Goal: Information Seeking & Learning: Learn about a topic

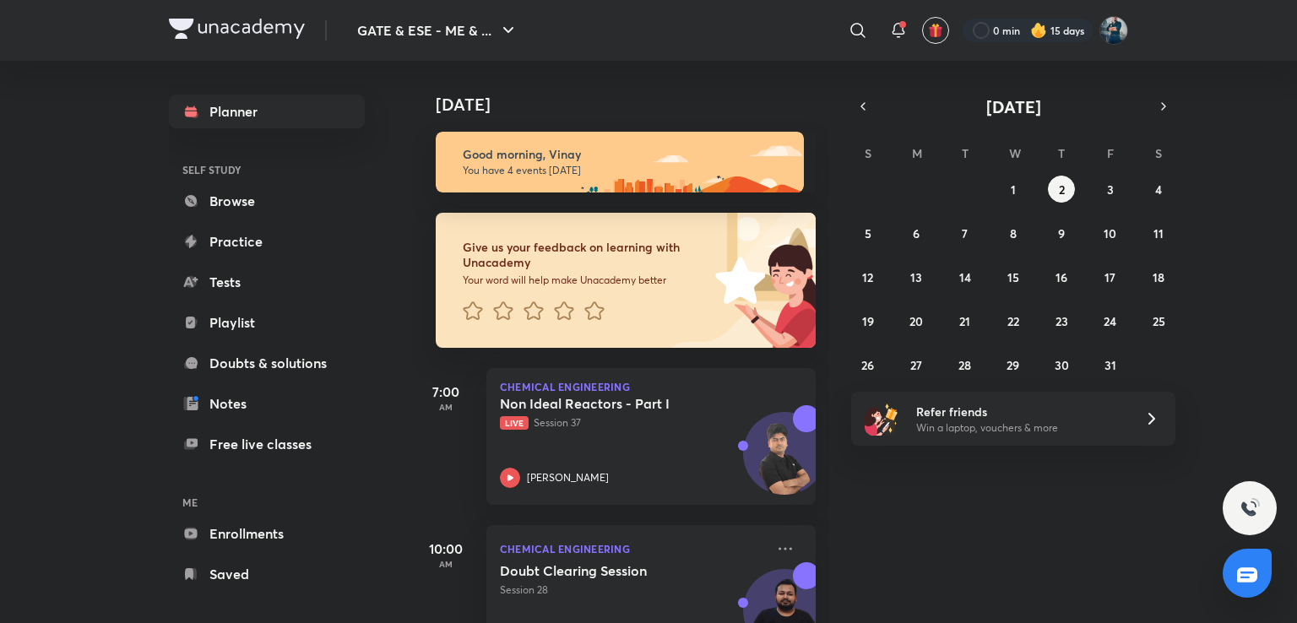
click at [1036, 25] on img at bounding box center [1038, 30] width 17 height 17
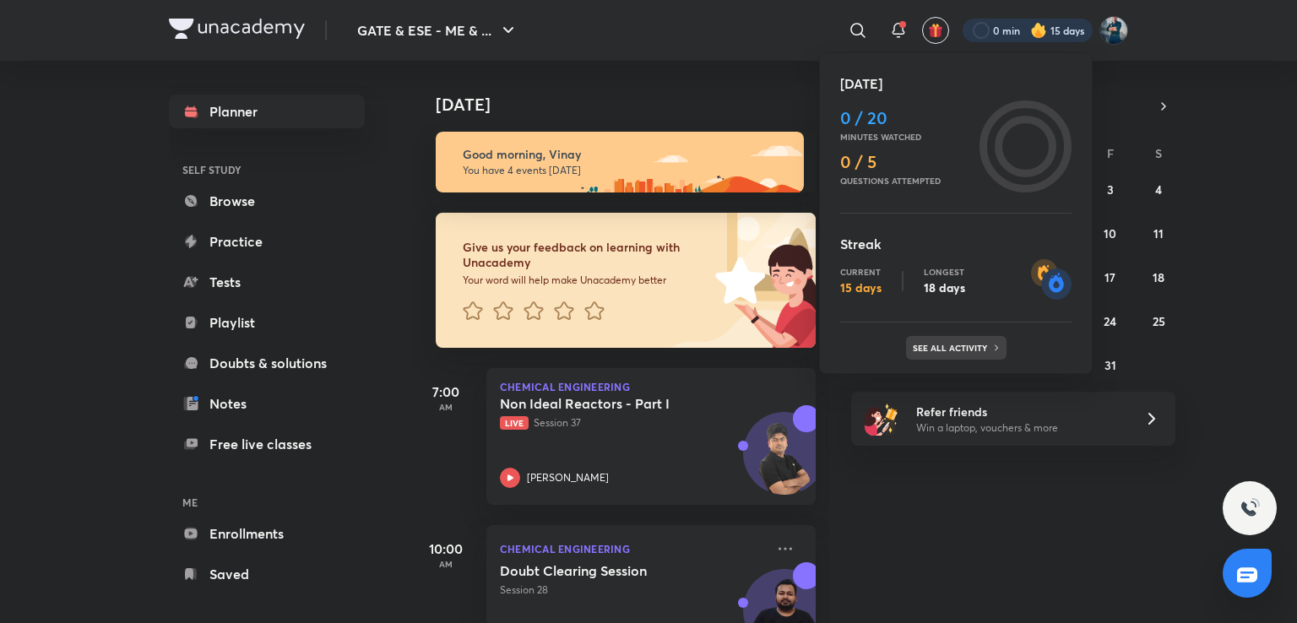
click at [946, 349] on p "See all activity" at bounding box center [952, 348] width 79 height 10
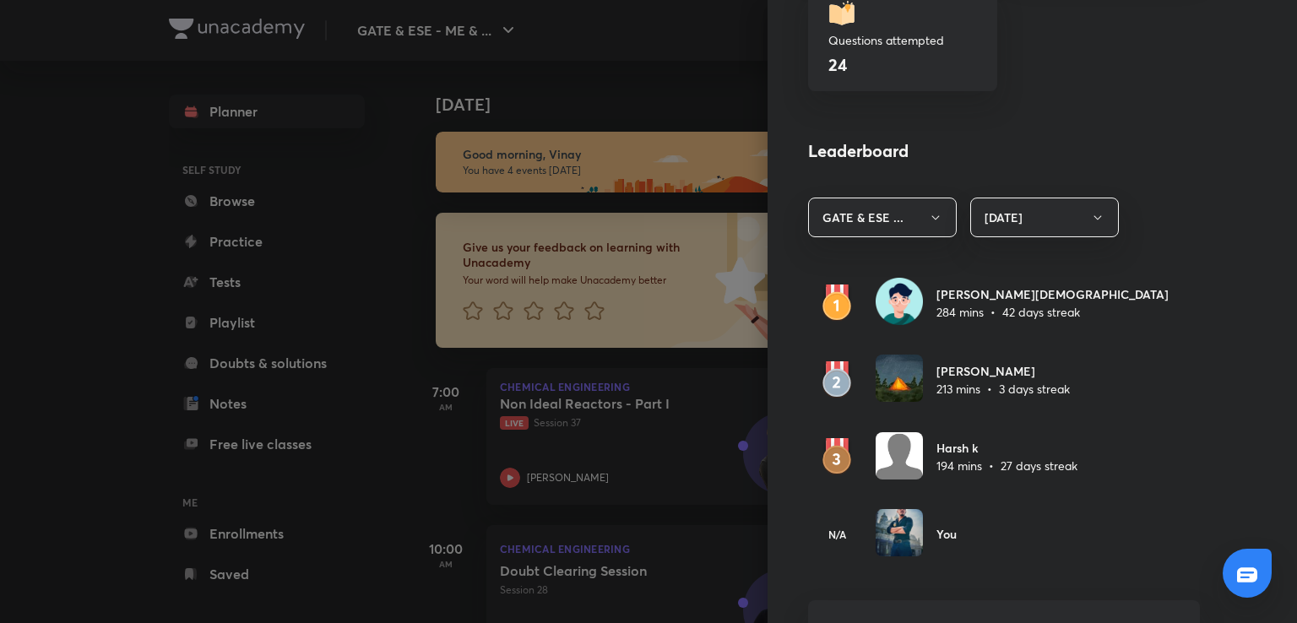
scroll to position [839, 0]
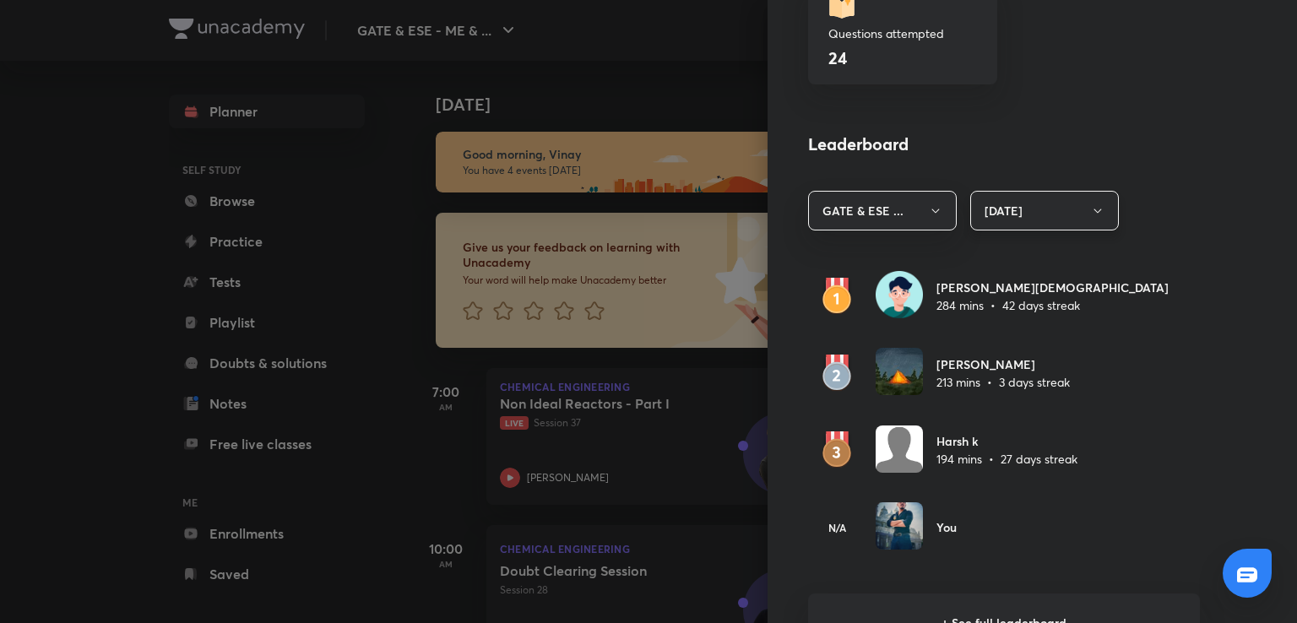
click at [1030, 214] on button "Today" at bounding box center [1044, 211] width 149 height 40
click at [1007, 293] on span "Last 7 days" at bounding box center [1031, 293] width 127 height 18
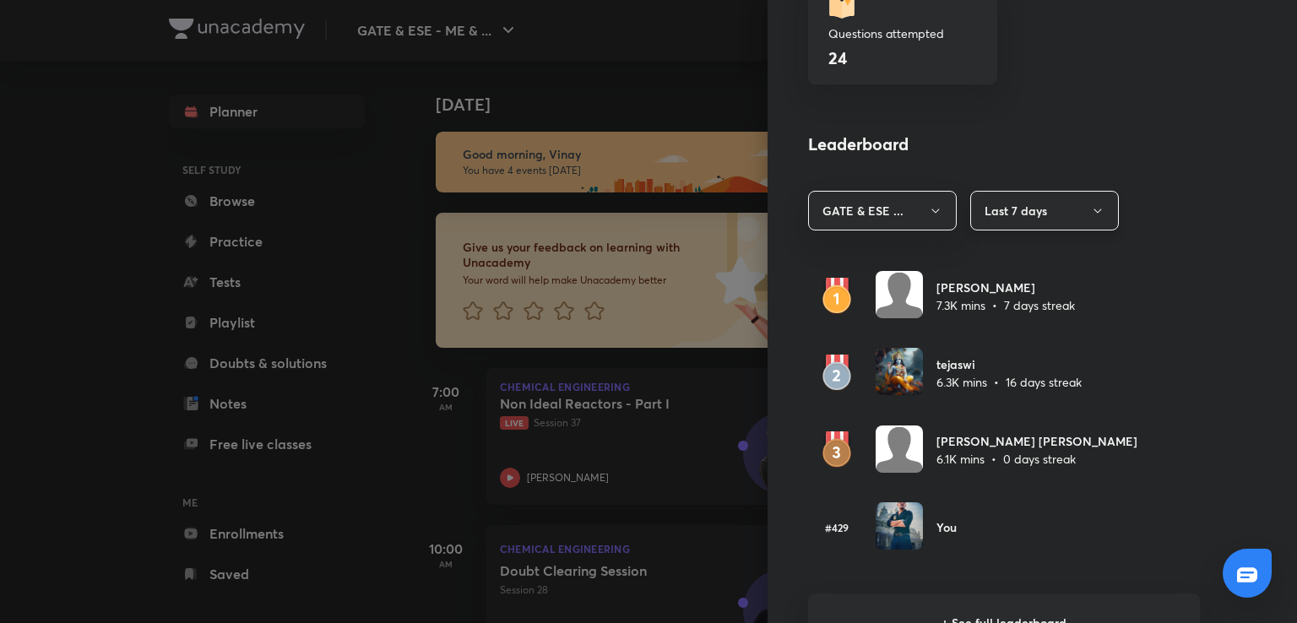
click at [1091, 209] on icon "button" at bounding box center [1098, 211] width 14 height 14
click at [1017, 319] on span "Last 30 days" at bounding box center [1031, 324] width 127 height 18
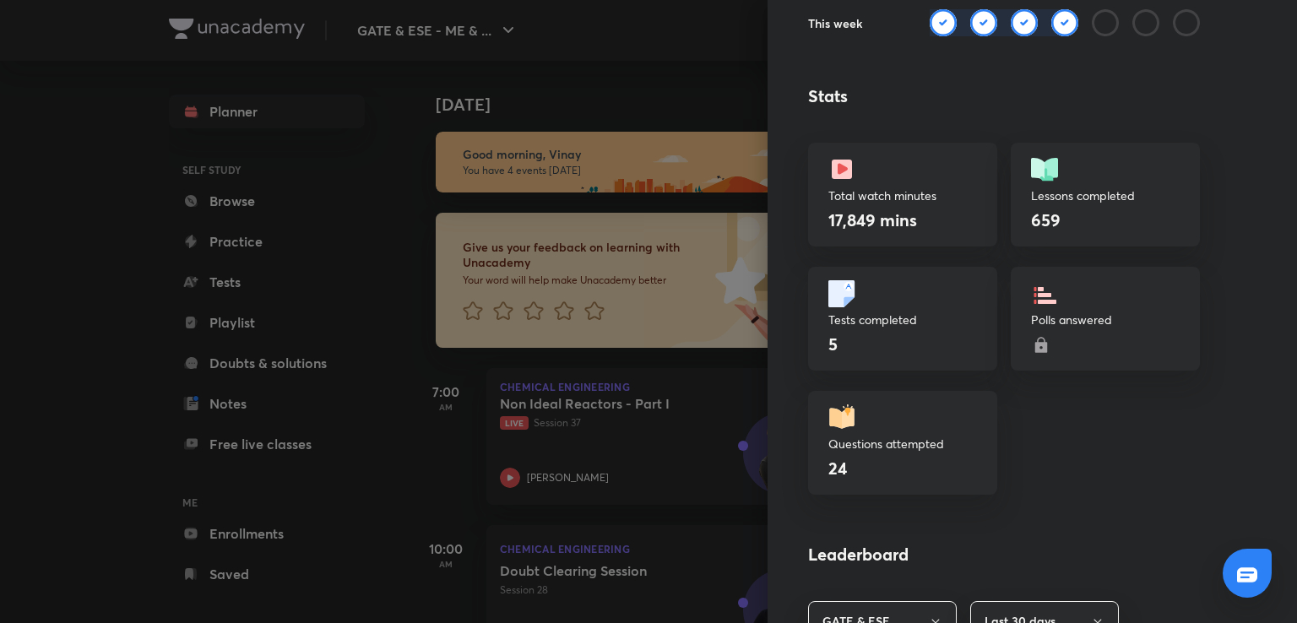
scroll to position [0, 0]
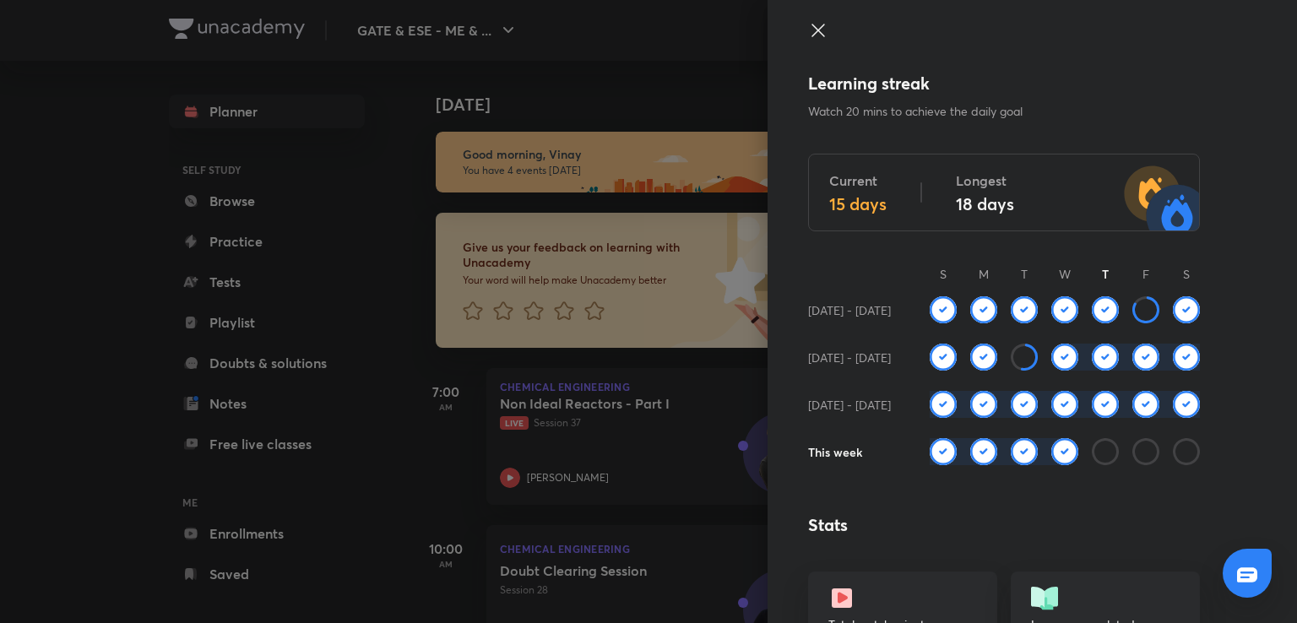
click at [808, 21] on icon at bounding box center [818, 30] width 20 height 20
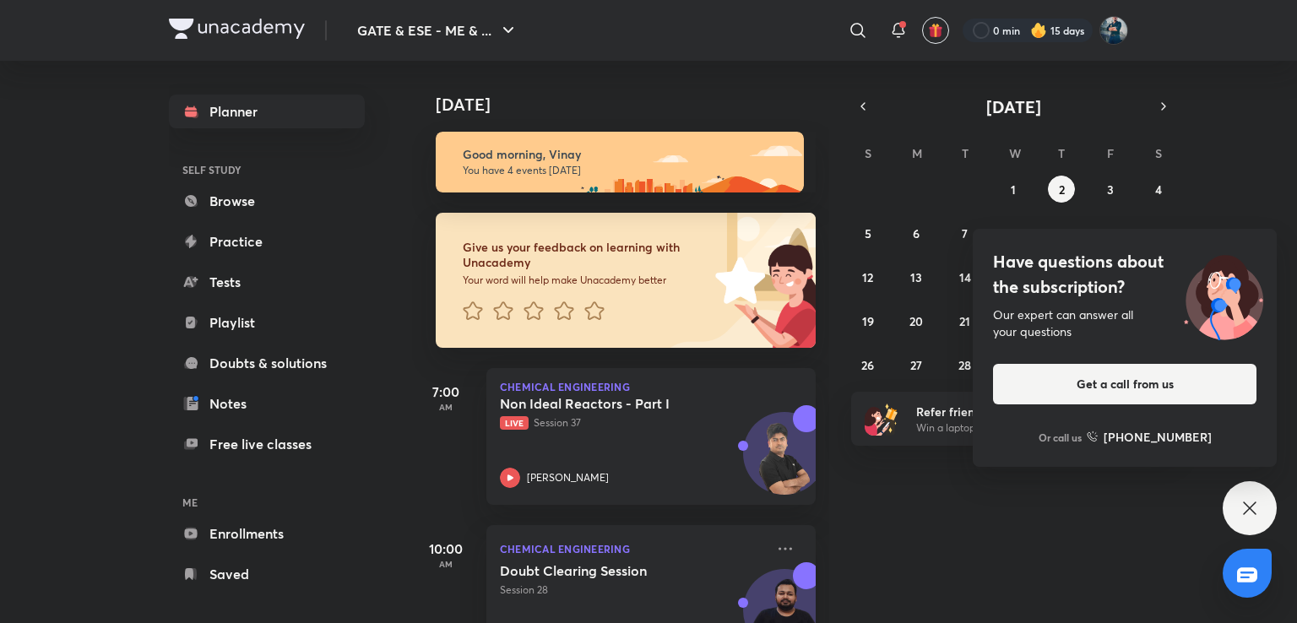
click at [1242, 518] on div "Have questions about the subscription? Our expert can answer all your questions…" at bounding box center [1250, 508] width 54 height 54
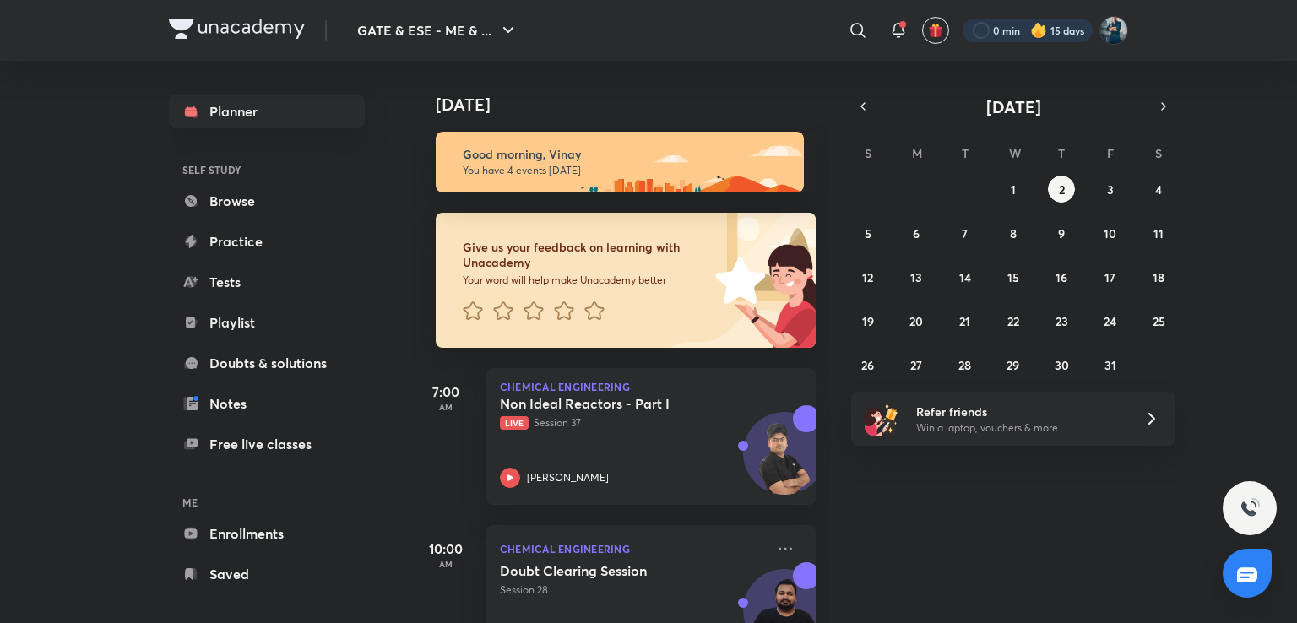
click at [1020, 33] on div at bounding box center [1028, 31] width 130 height 24
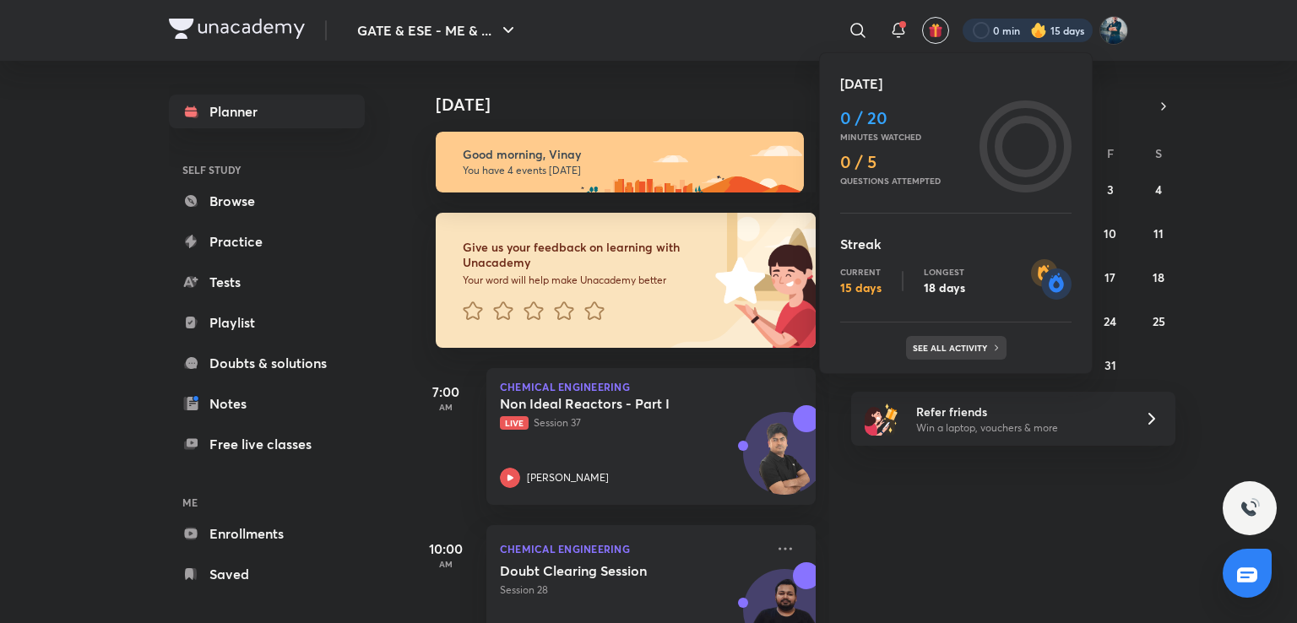
click at [968, 340] on div "See all activity" at bounding box center [956, 348] width 100 height 24
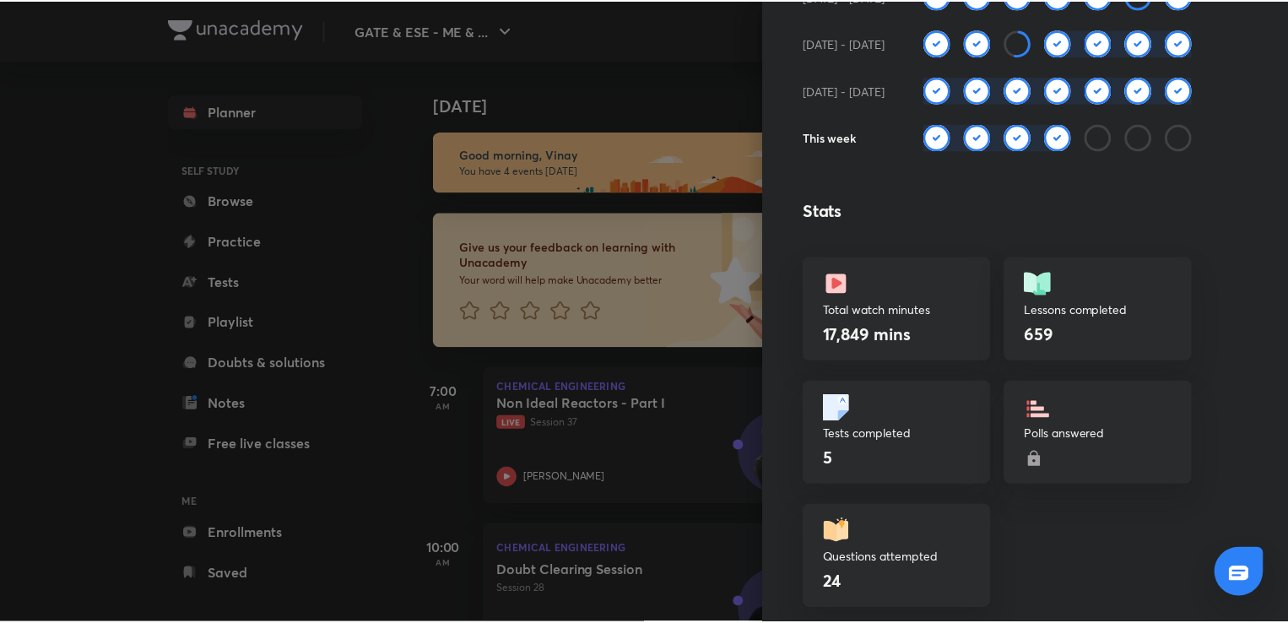
scroll to position [313, 0]
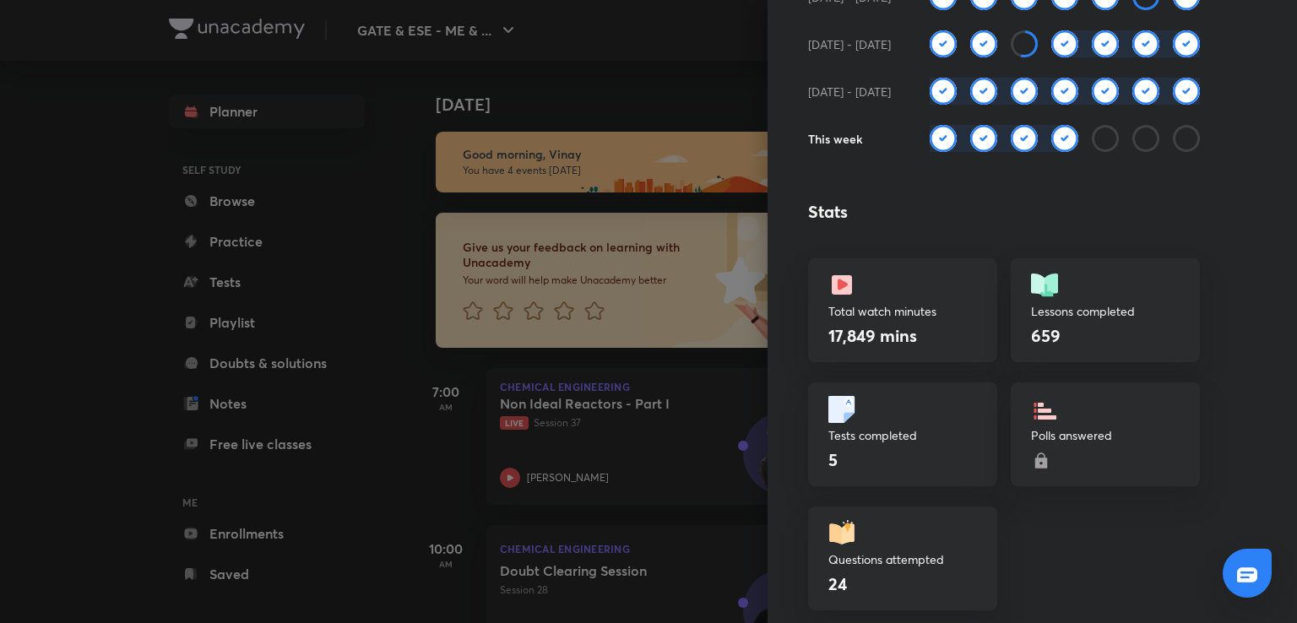
click at [713, 62] on div at bounding box center [648, 311] width 1297 height 623
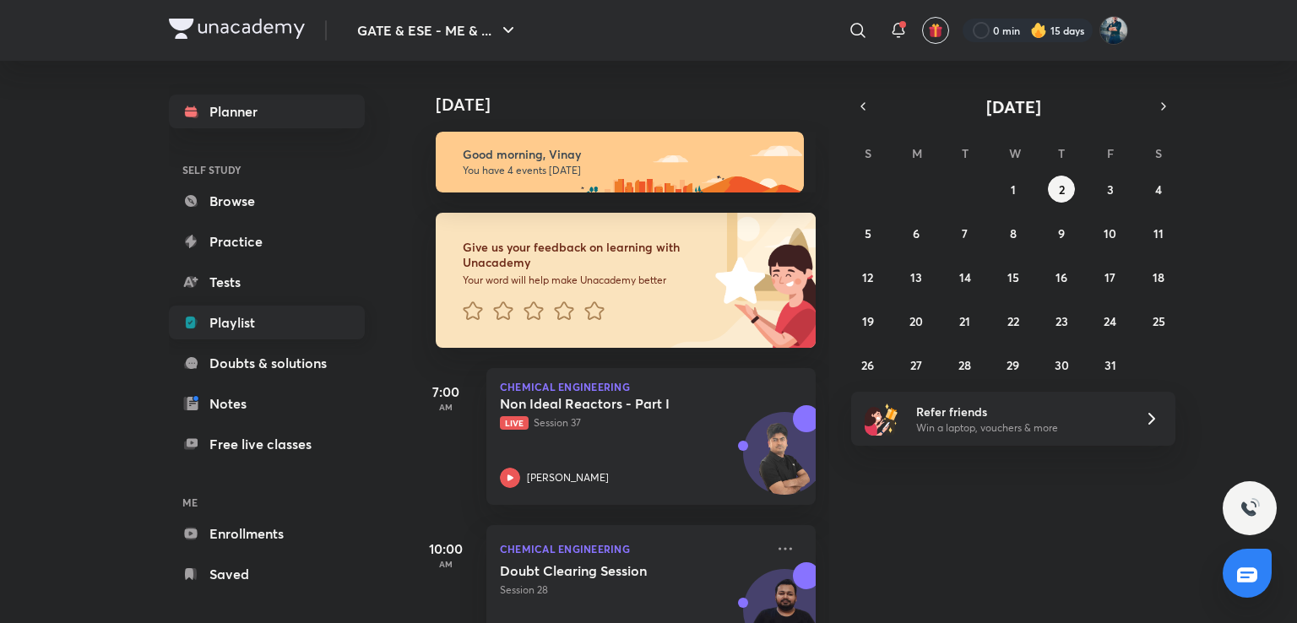
click at [268, 316] on link "Playlist" at bounding box center [267, 323] width 196 height 34
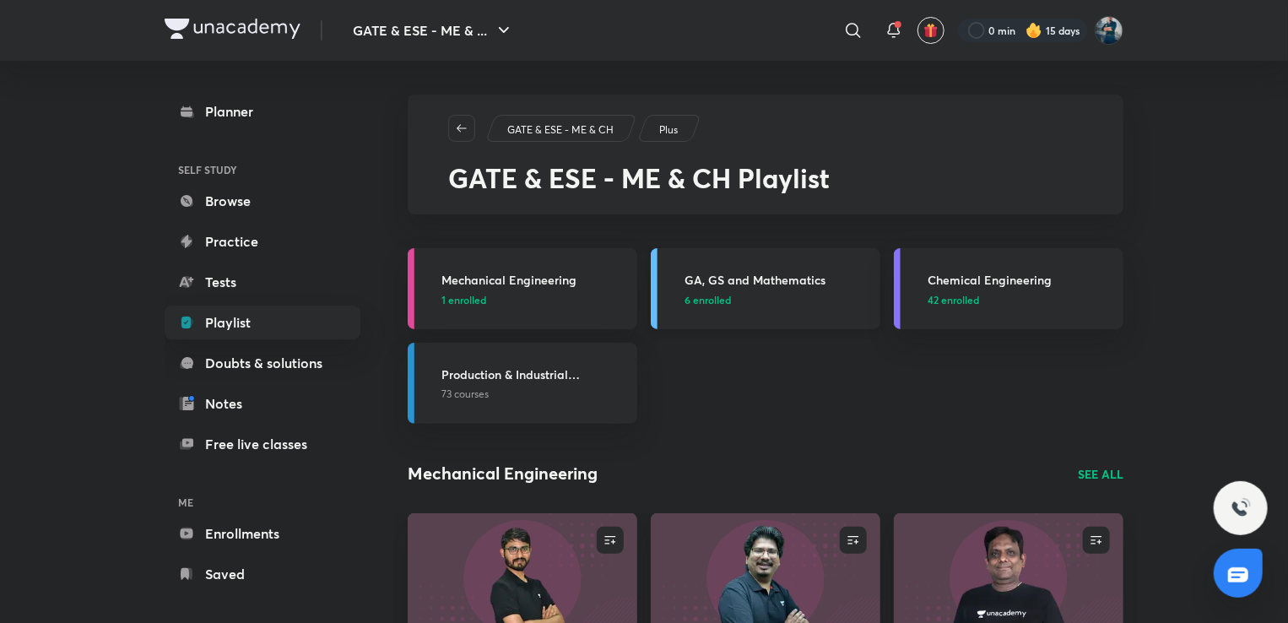
click at [811, 281] on h3 "GA, GS and Mathematics" at bounding box center [778, 280] width 186 height 18
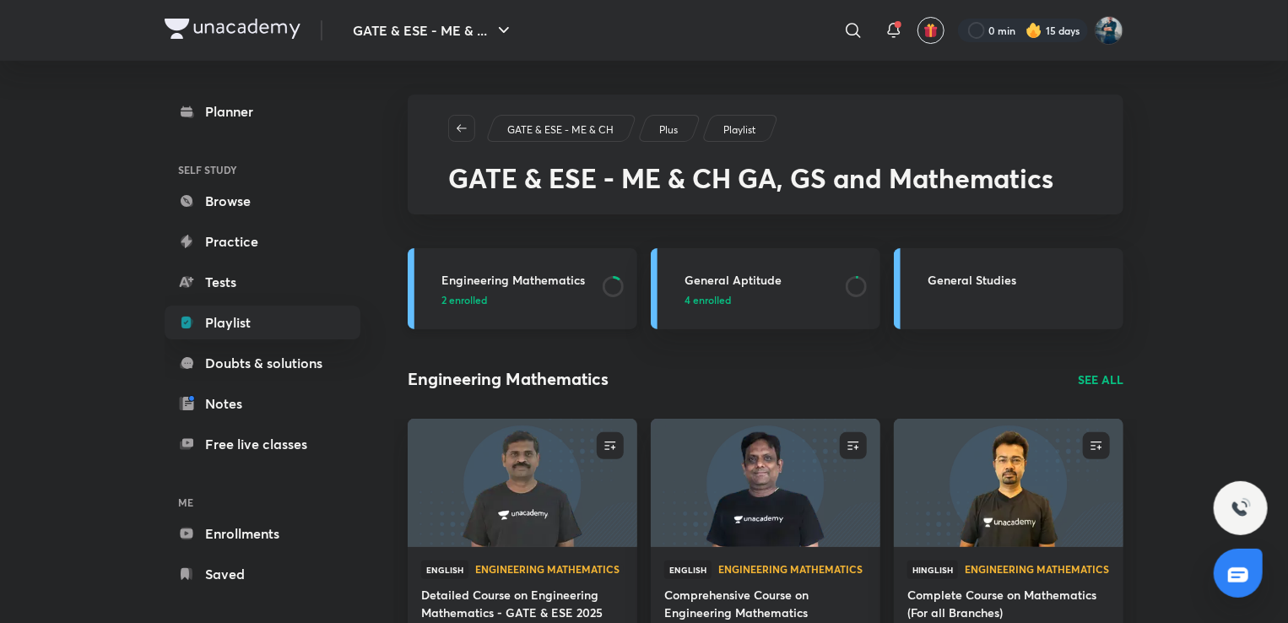
click at [542, 280] on h3 "Engineering Mathematics" at bounding box center [517, 280] width 151 height 18
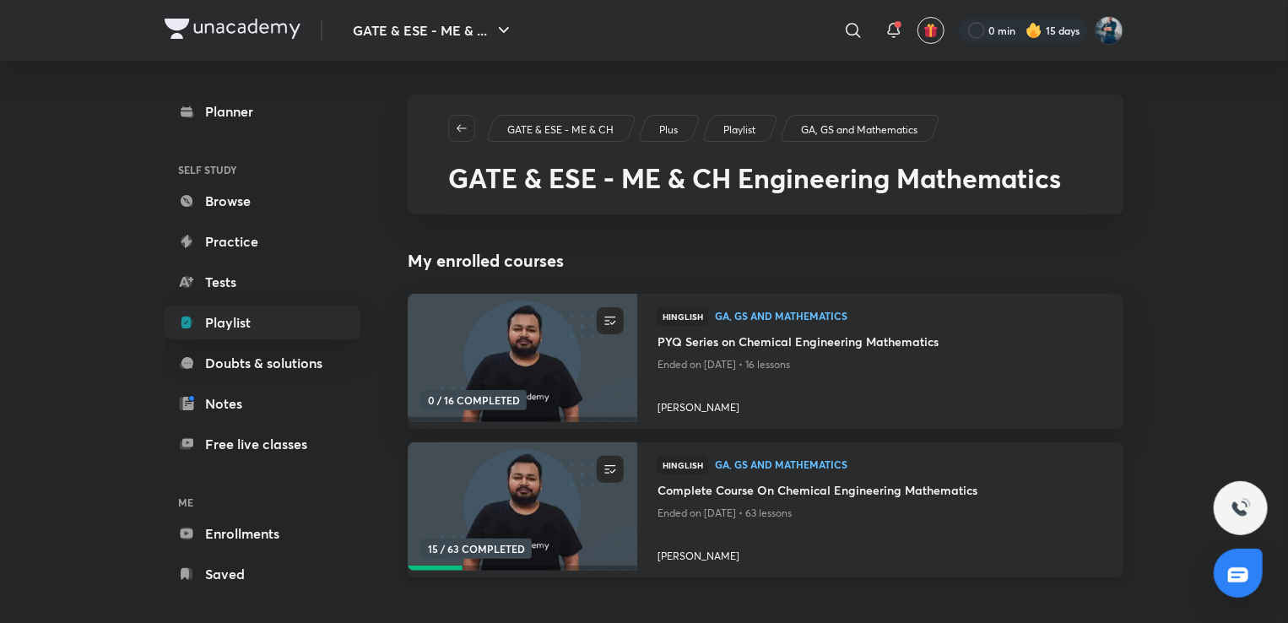
click at [781, 491] on h4 "Complete Course On Chemical Engineering Mathematics" at bounding box center [881, 491] width 446 height 21
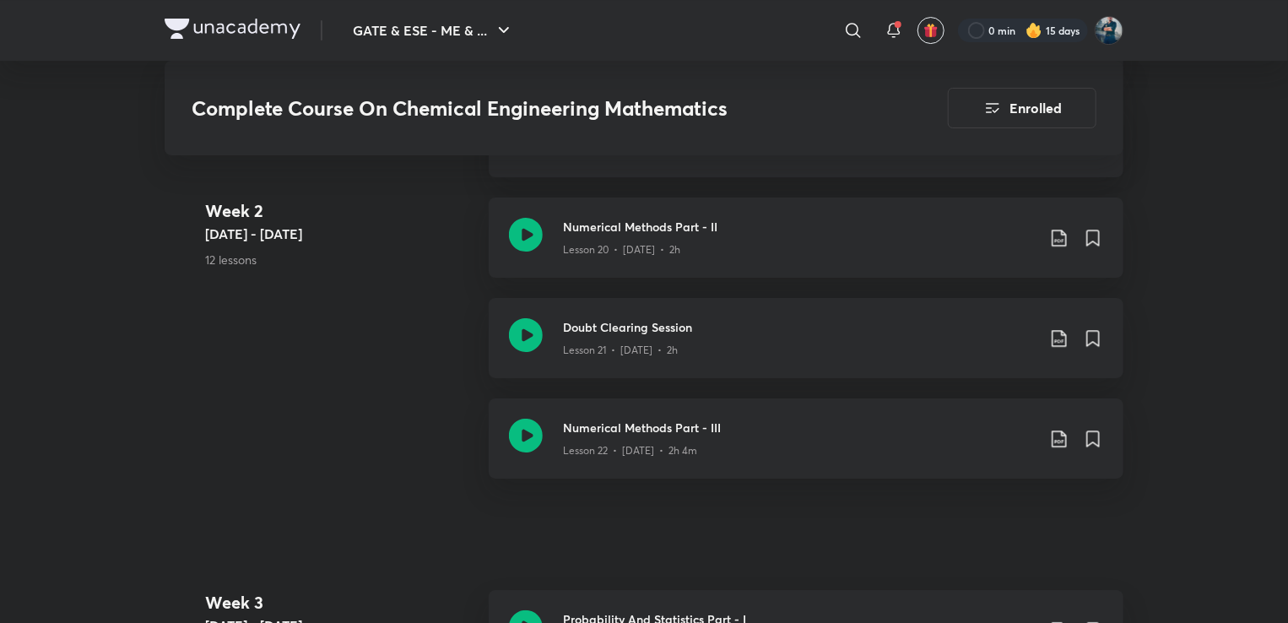
scroll to position [2886, 0]
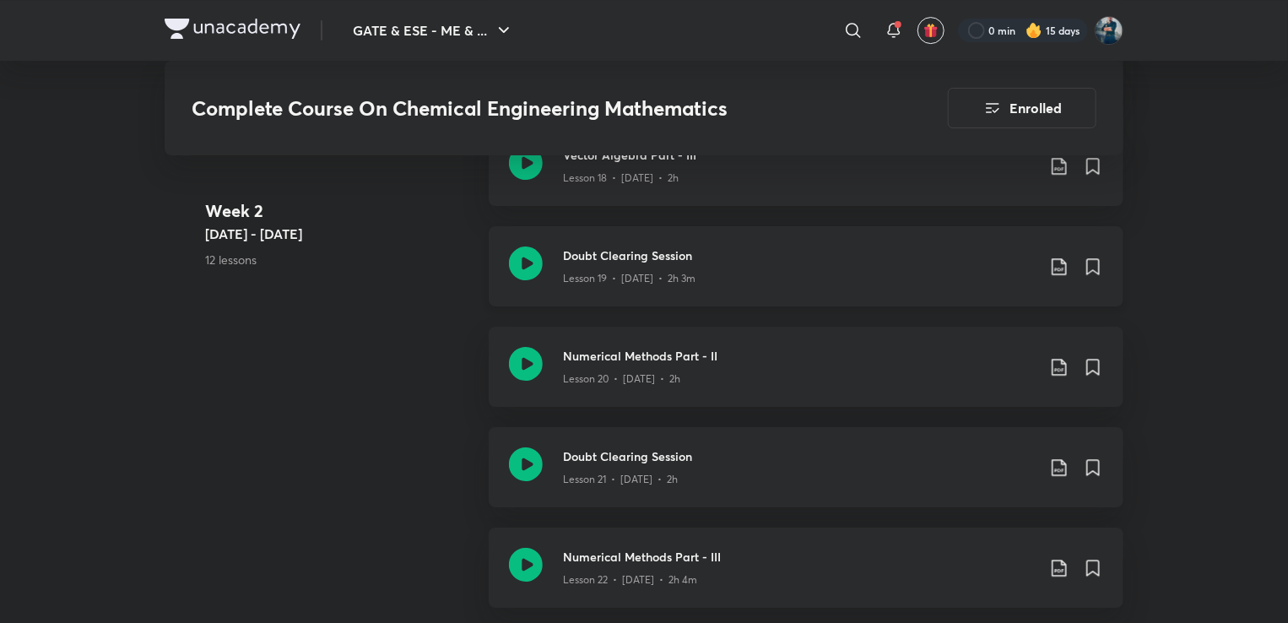
click at [662, 256] on h3 "Doubt Clearing Session" at bounding box center [799, 256] width 473 height 18
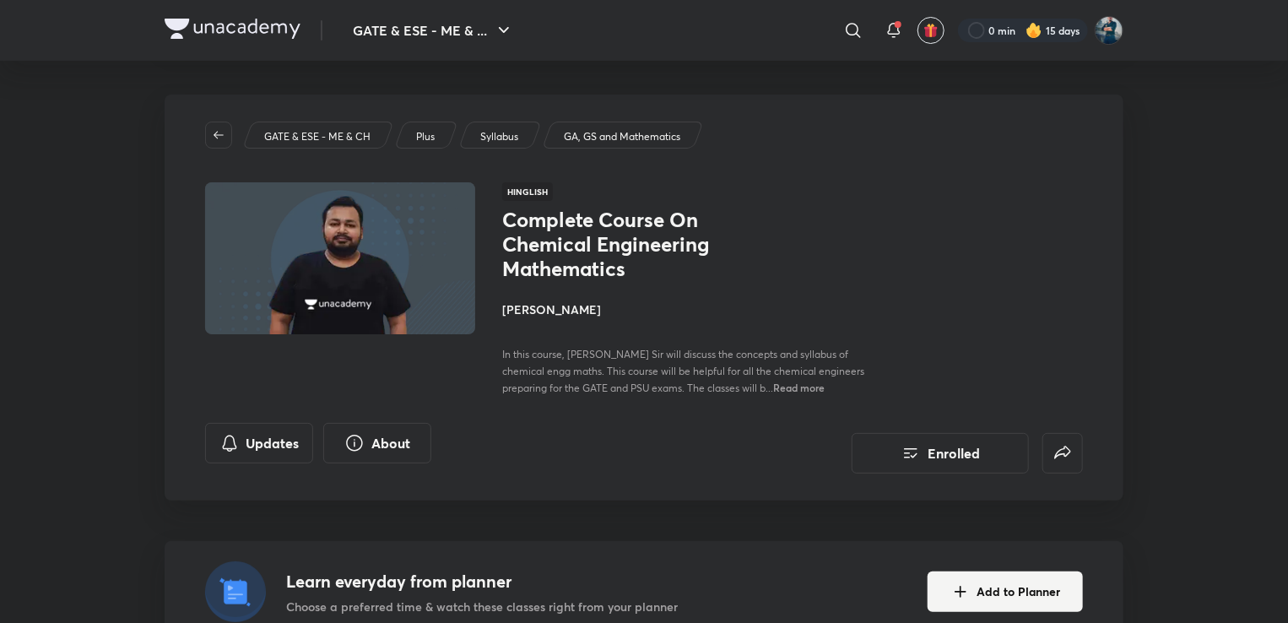
scroll to position [2886, 0]
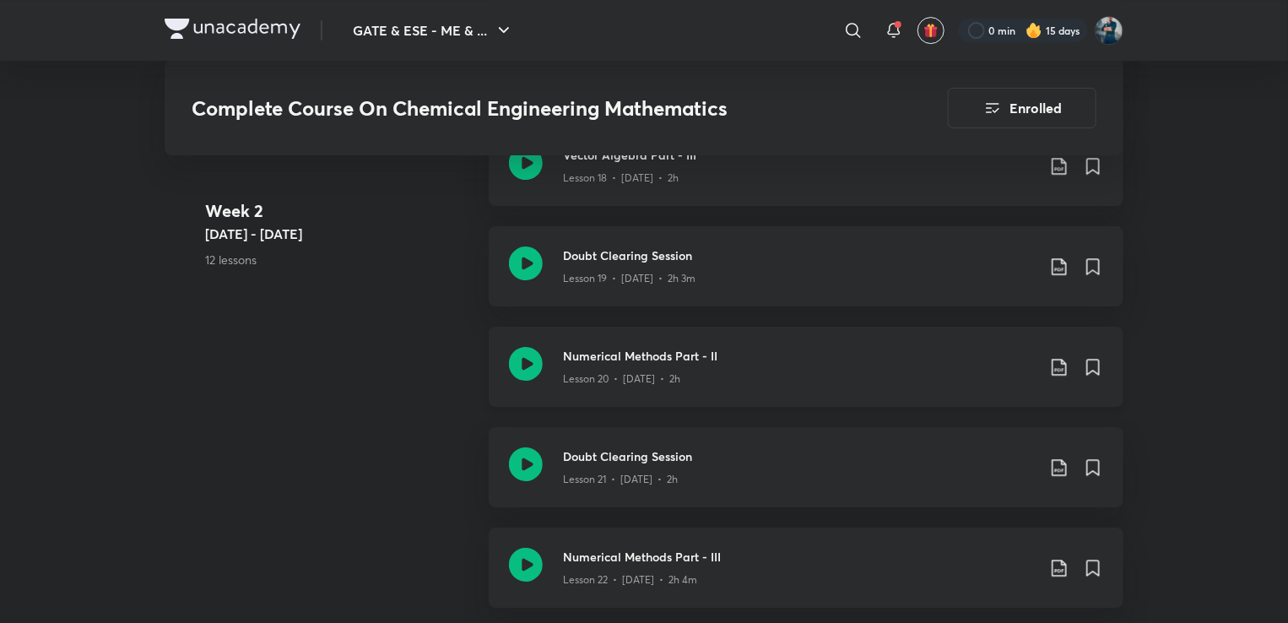
click at [639, 362] on h3 "Numerical Methods Part - II" at bounding box center [799, 356] width 473 height 18
